Goal: Information Seeking & Learning: Find specific fact

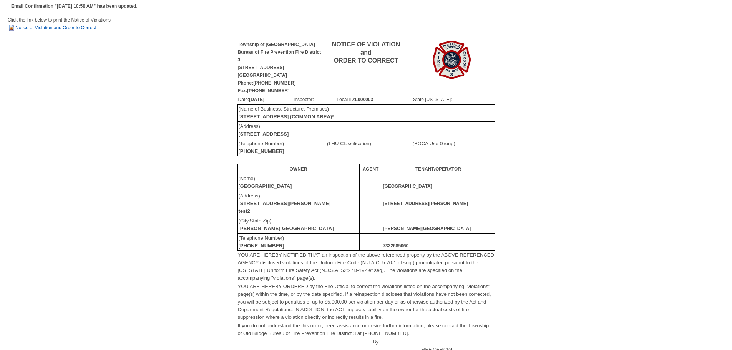
click at [50, 28] on link "Notice of Violation and Order to Correct" at bounding box center [52, 27] width 88 height 5
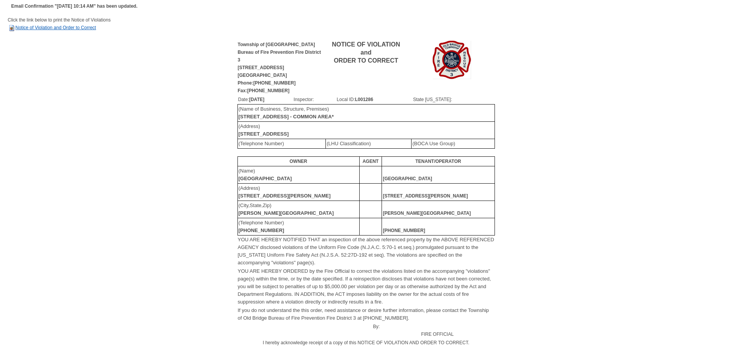
click at [32, 27] on link "Notice of Violation and Order to Correct" at bounding box center [52, 27] width 88 height 5
